Goal: Task Accomplishment & Management: Use online tool/utility

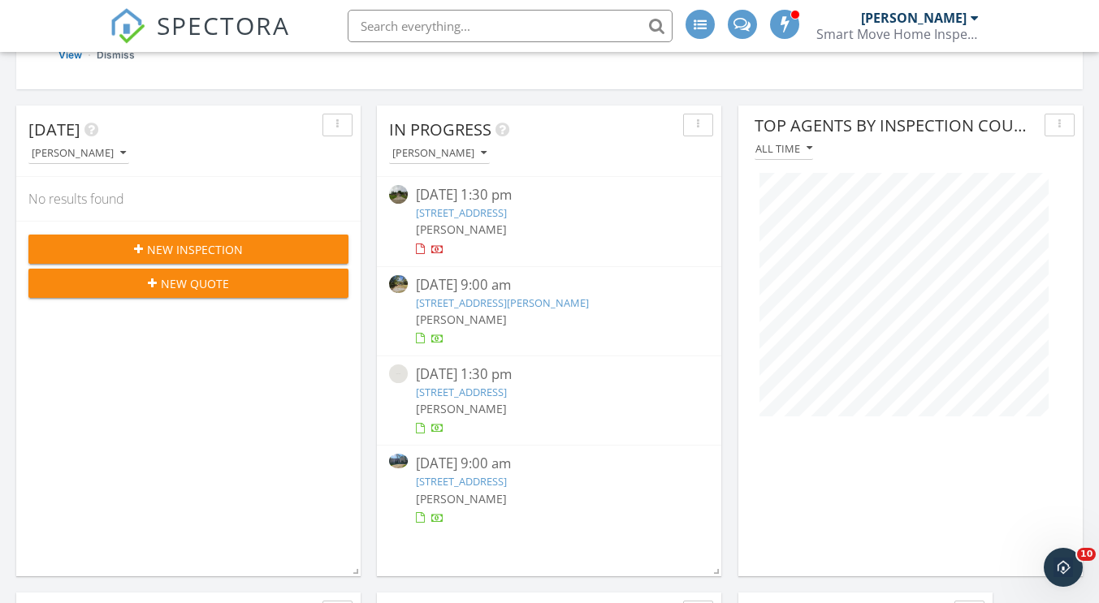
scroll to position [258, 0]
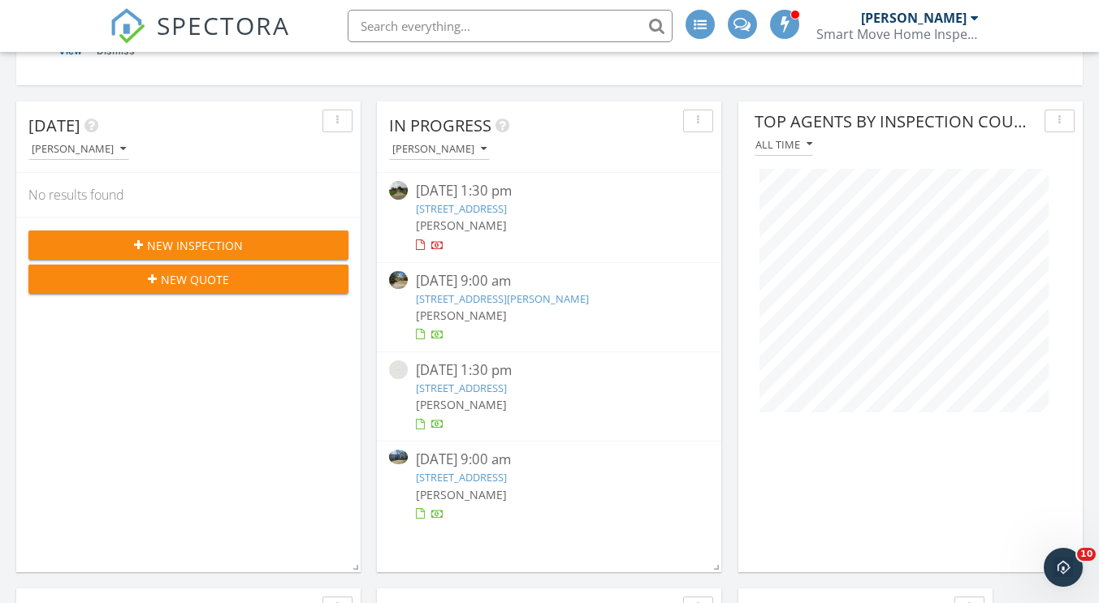
click at [507, 395] on link "[STREET_ADDRESS]" at bounding box center [461, 388] width 91 height 15
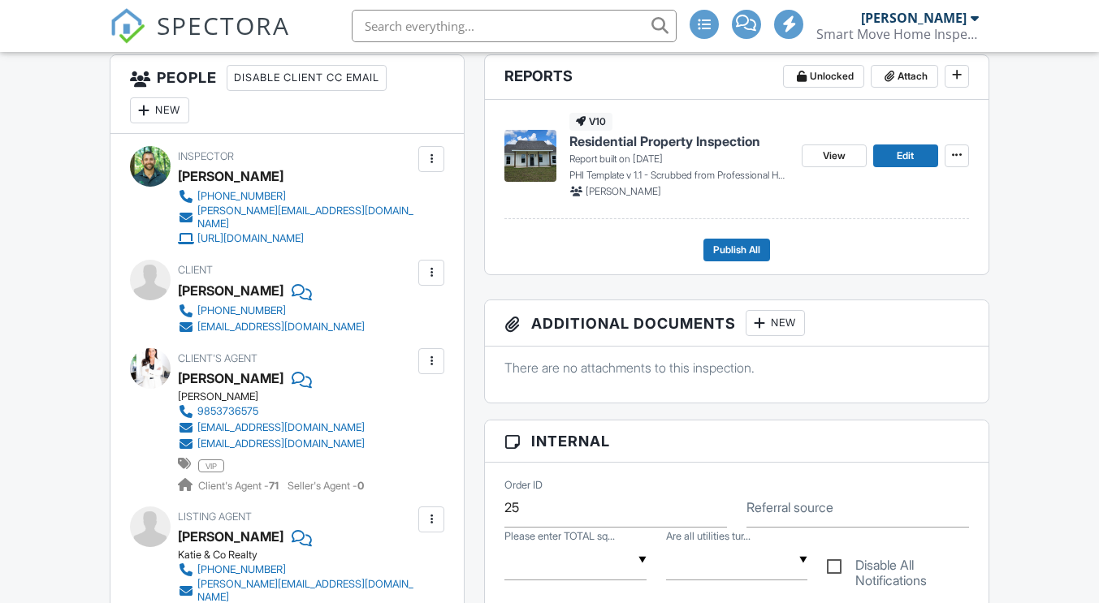
scroll to position [598, 0]
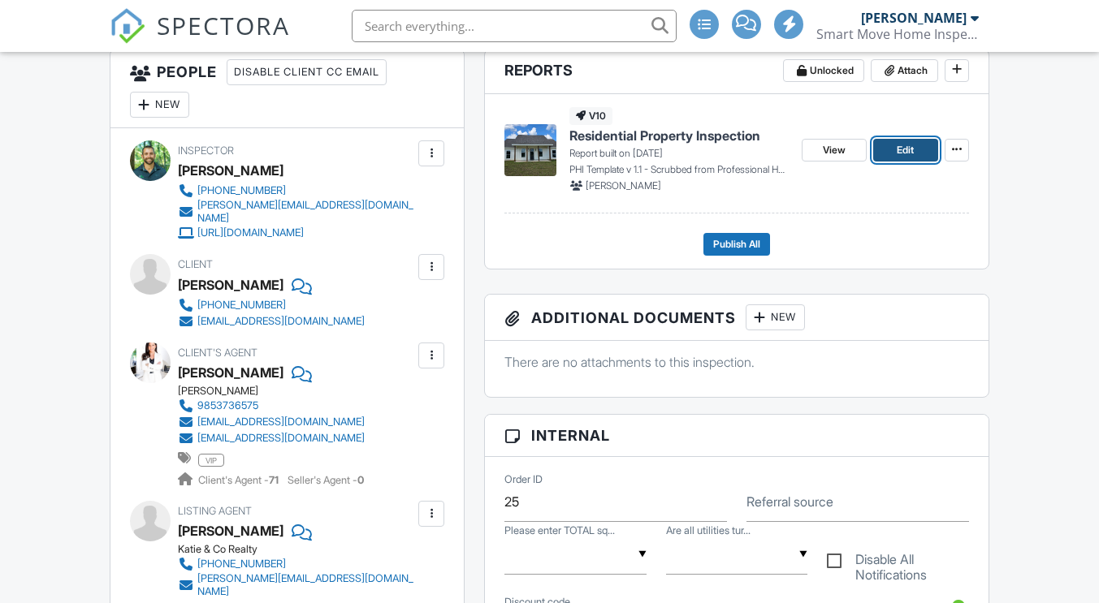
click at [909, 152] on span "Edit" at bounding box center [904, 150] width 17 height 16
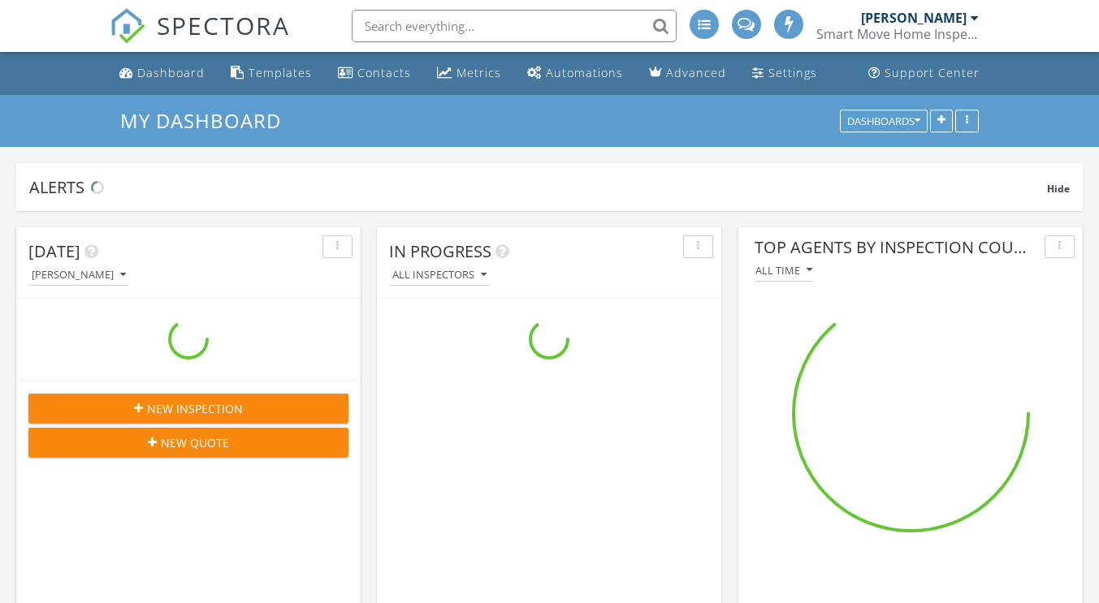
scroll to position [2437, 1124]
